Goal: Check status: Check status

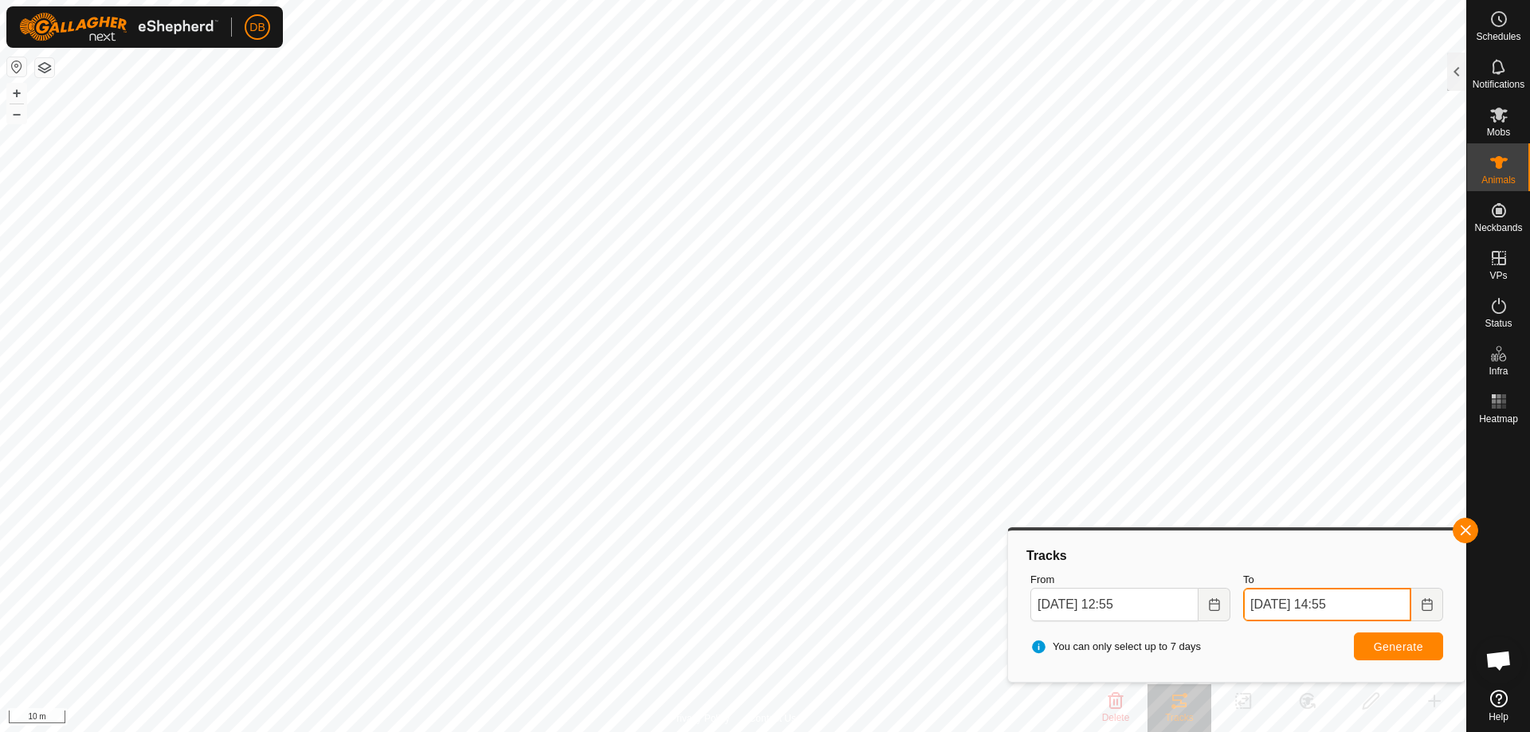
click at [1364, 606] on input "[DATE] 14:55" at bounding box center [1327, 604] width 168 height 33
click at [1325, 512] on button "Next Hour" at bounding box center [1322, 512] width 26 height 26
type input "[DATE] 15:55"
click at [1416, 644] on span "Generate" at bounding box center [1398, 647] width 49 height 13
click at [1453, 61] on div at bounding box center [1456, 72] width 19 height 38
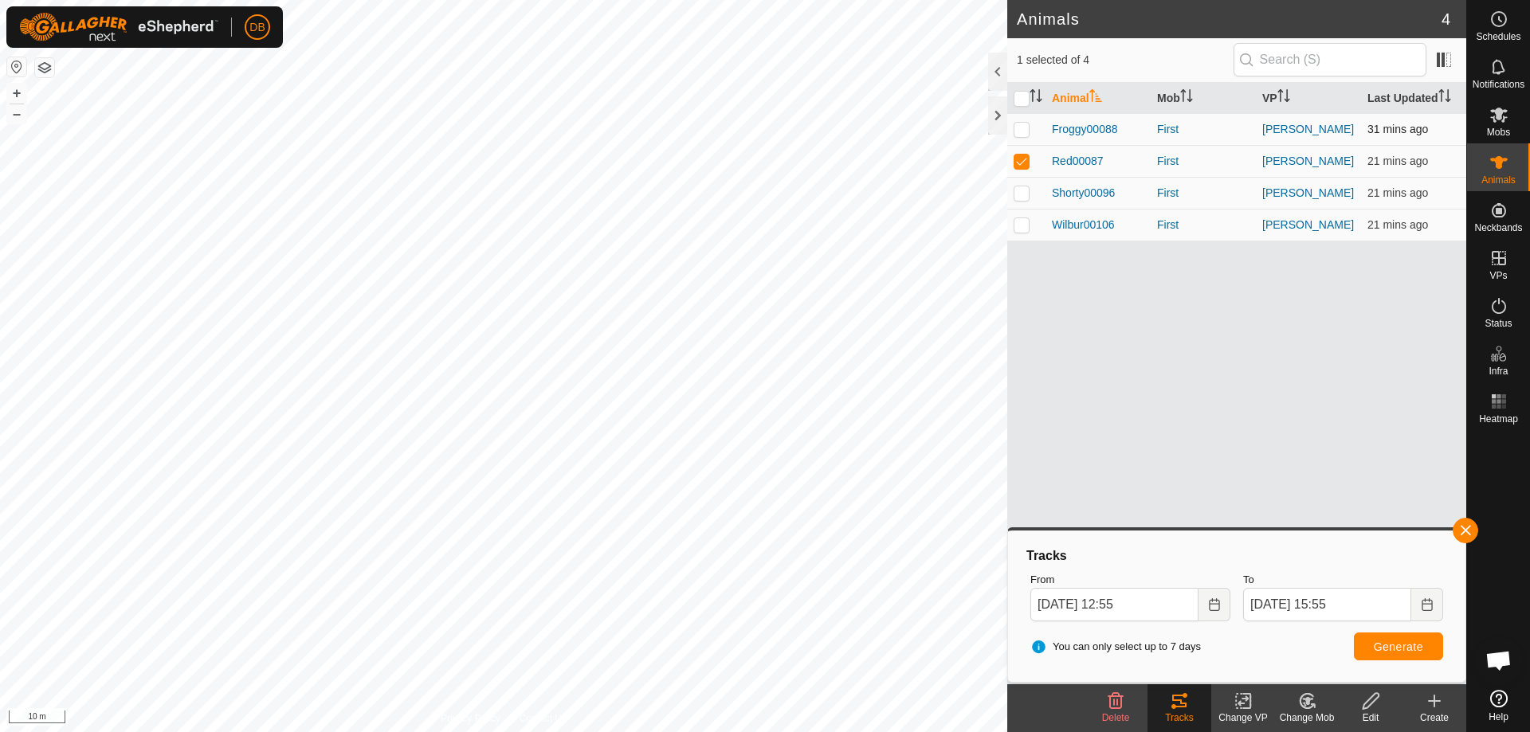
click at [1020, 136] on td at bounding box center [1026, 129] width 38 height 32
checkbox input "true"
click at [1020, 192] on p-checkbox at bounding box center [1022, 192] width 16 height 13
checkbox input "true"
drag, startPoint x: 1018, startPoint y: 227, endPoint x: 1020, endPoint y: 269, distance: 42.3
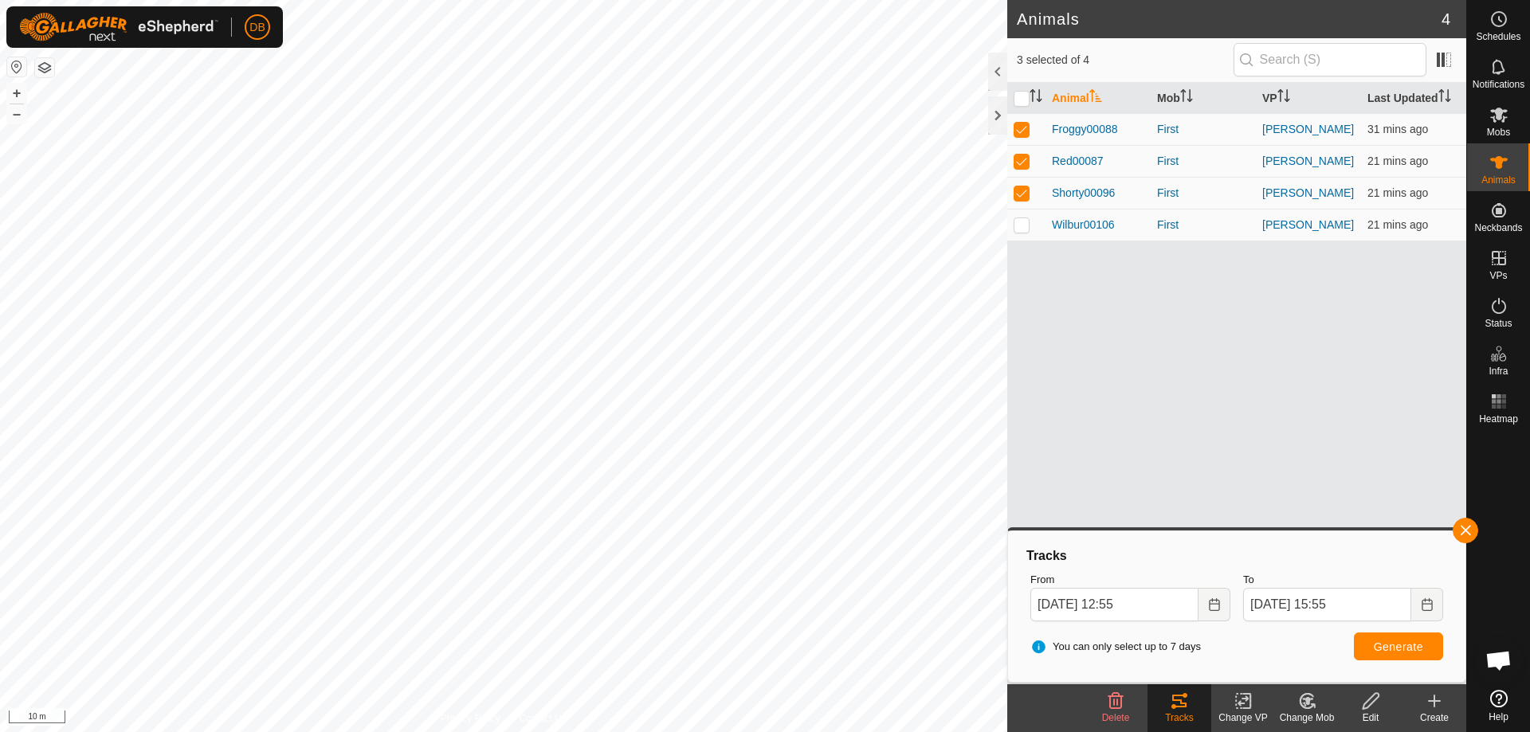
click at [1018, 230] on p-checkbox at bounding box center [1022, 224] width 16 height 13
checkbox input "true"
click at [1389, 649] on span "Generate" at bounding box center [1398, 647] width 49 height 13
